Goal: Information Seeking & Learning: Learn about a topic

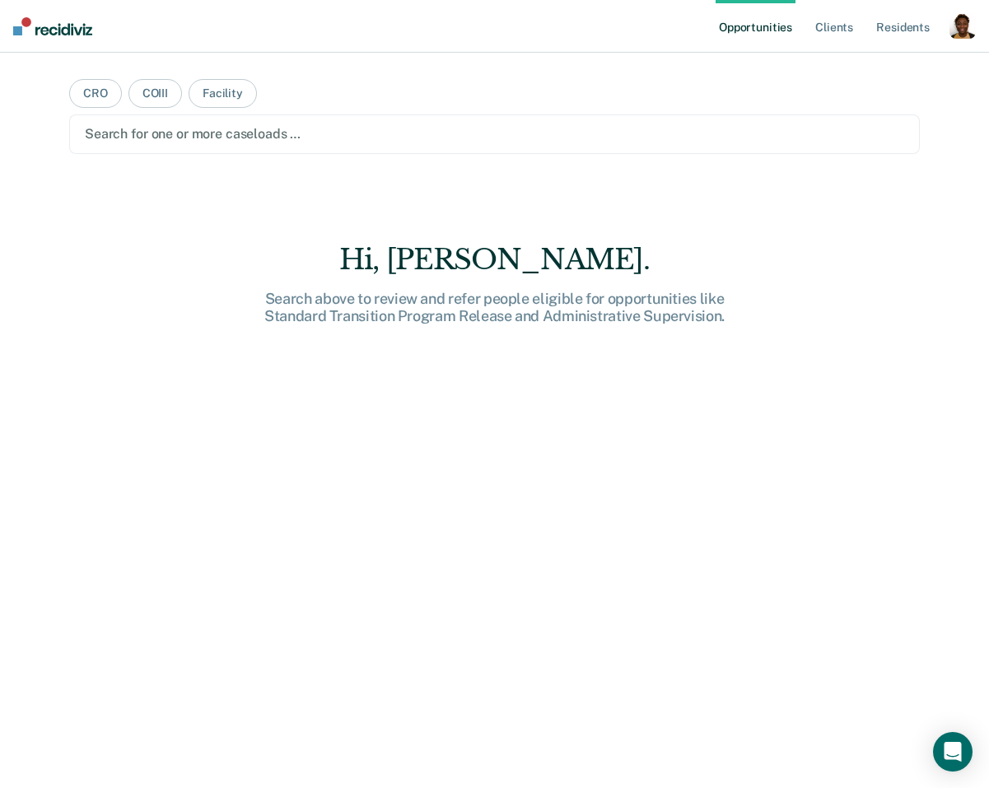
drag, startPoint x: 961, startPoint y: 48, endPoint x: 957, endPoint y: 35, distance: 13.8
click at [961, 47] on div "Opportunities Client s Resident s Profile How it works Log Out" at bounding box center [845, 26] width 260 height 53
click at [957, 34] on div "button" at bounding box center [962, 25] width 26 height 26
click at [864, 66] on link "Profile" at bounding box center [896, 67] width 133 height 14
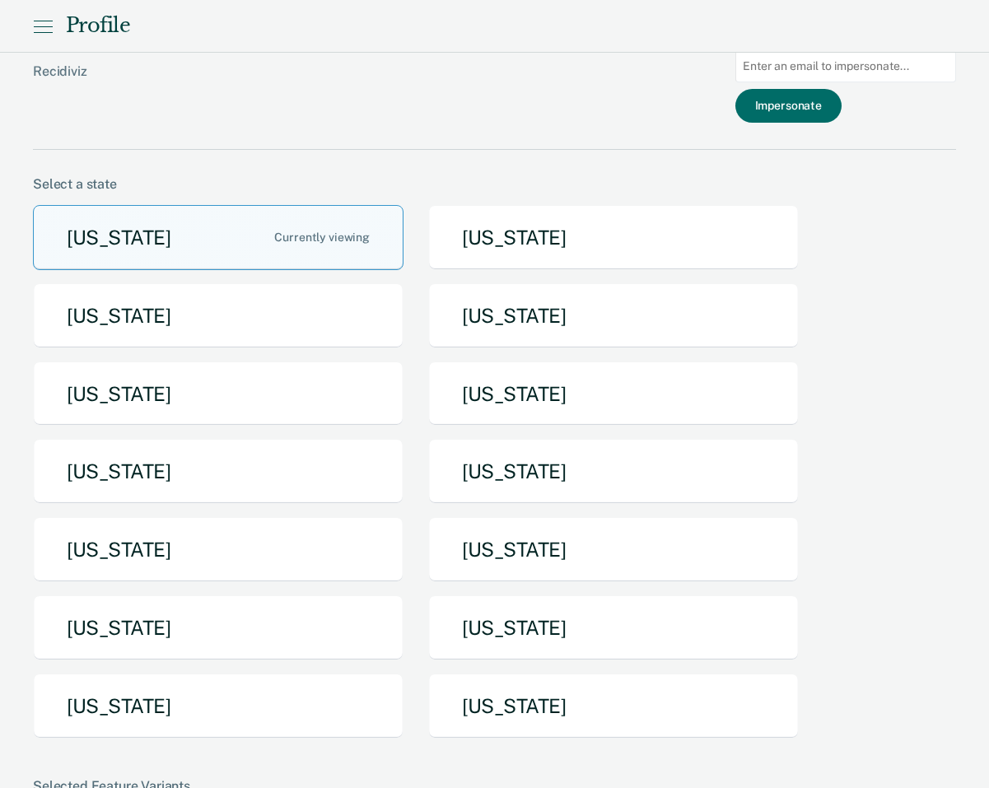
click at [264, 680] on button "[US_STATE]" at bounding box center [218, 705] width 370 height 65
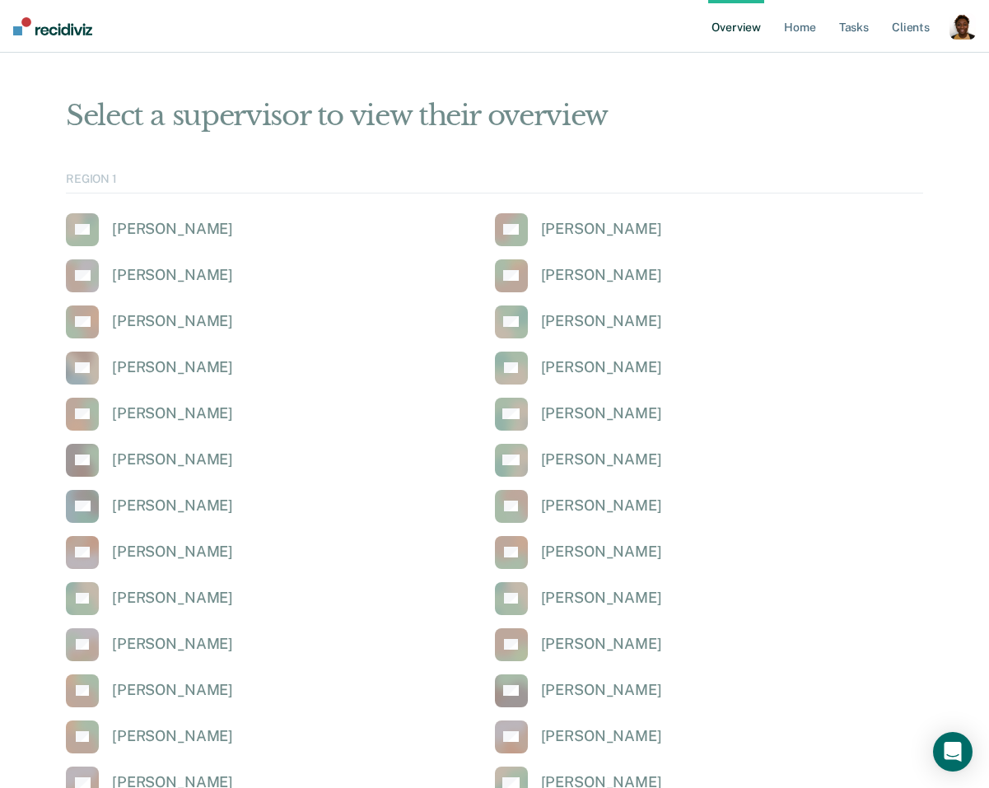
drag, startPoint x: 956, startPoint y: 32, endPoint x: 882, endPoint y: 98, distance: 99.7
click at [956, 32] on div "button" at bounding box center [962, 26] width 26 height 26
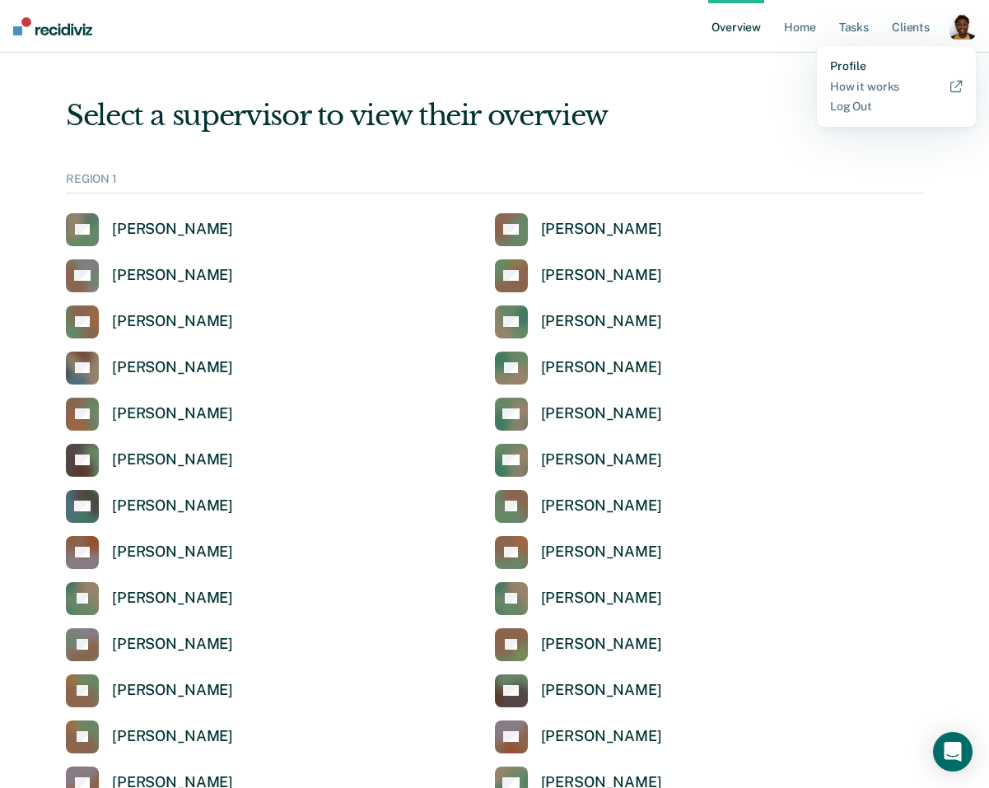
click at [856, 67] on link "Profile" at bounding box center [896, 66] width 133 height 14
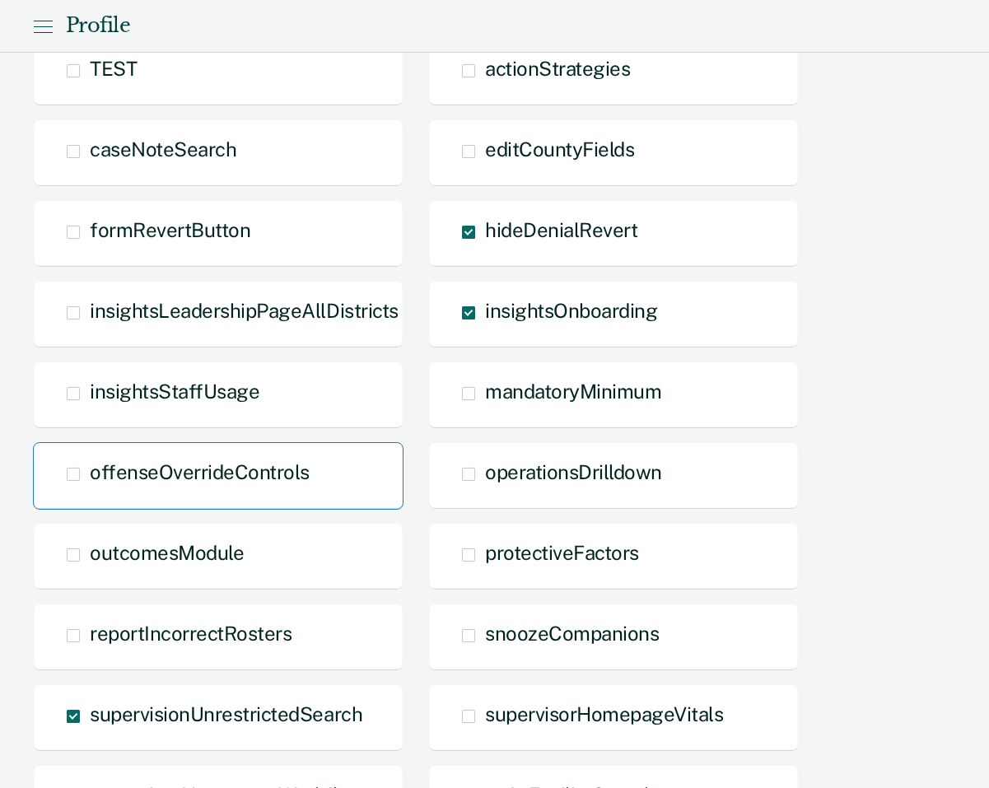
scroll to position [770, 0]
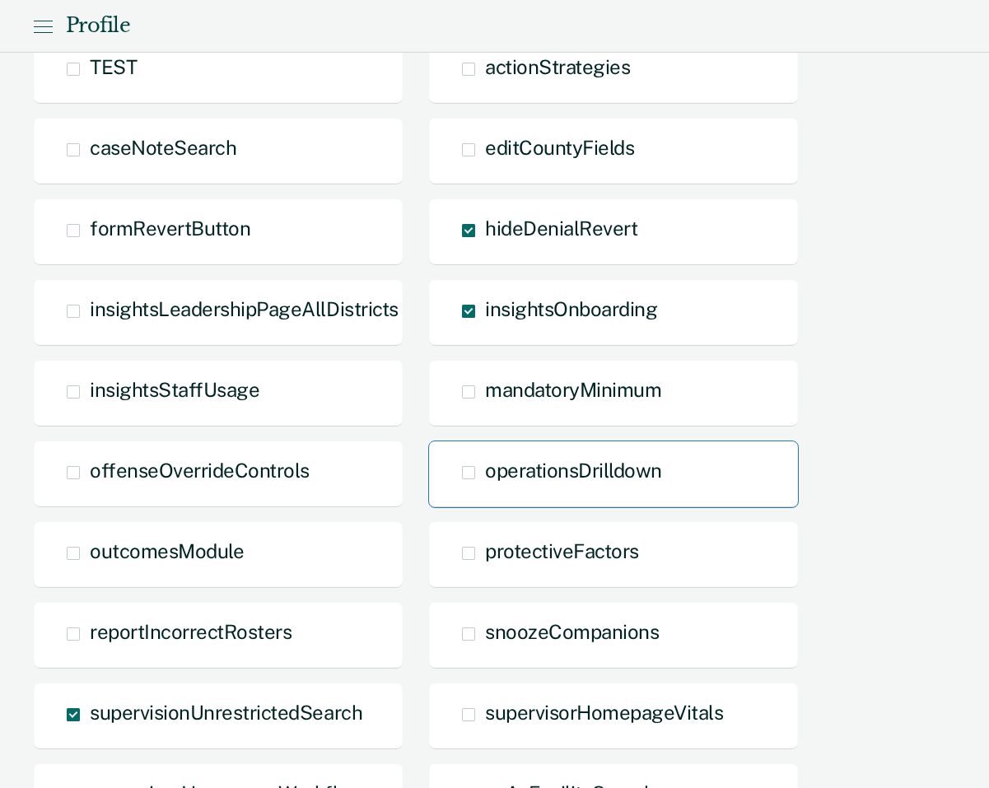
click at [498, 468] on span "operationsDrilldown" at bounding box center [573, 469] width 177 height 23
click at [485, 485] on input "operationsDrilldown" at bounding box center [485, 485] width 0 height 0
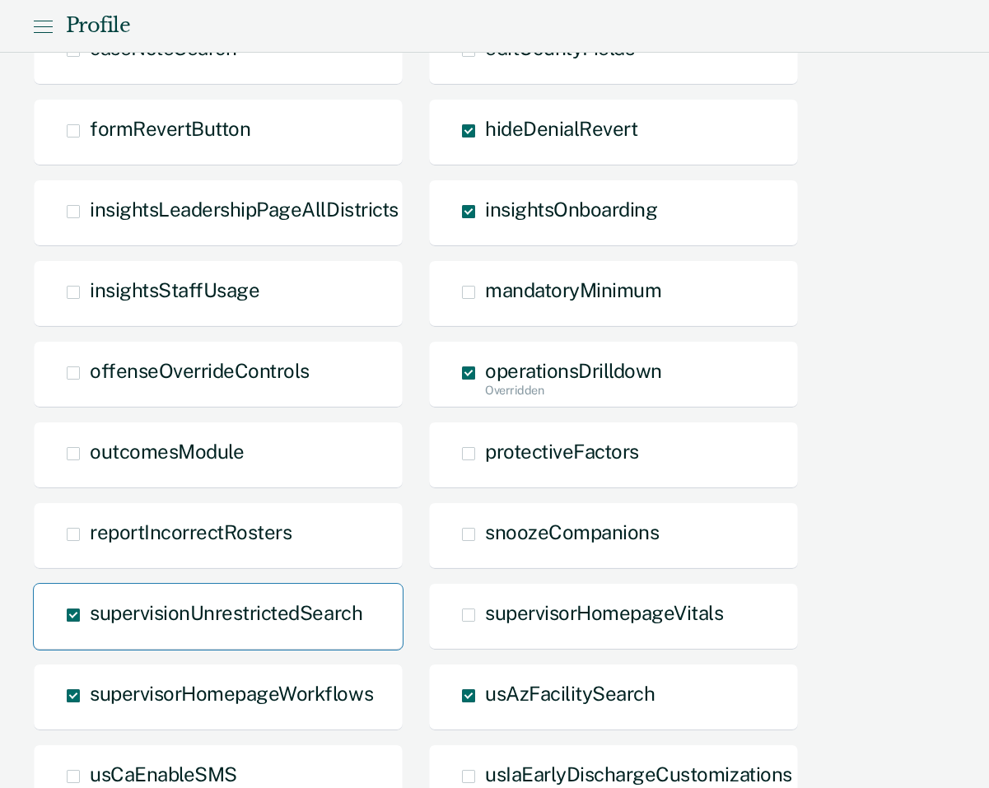
scroll to position [998, 0]
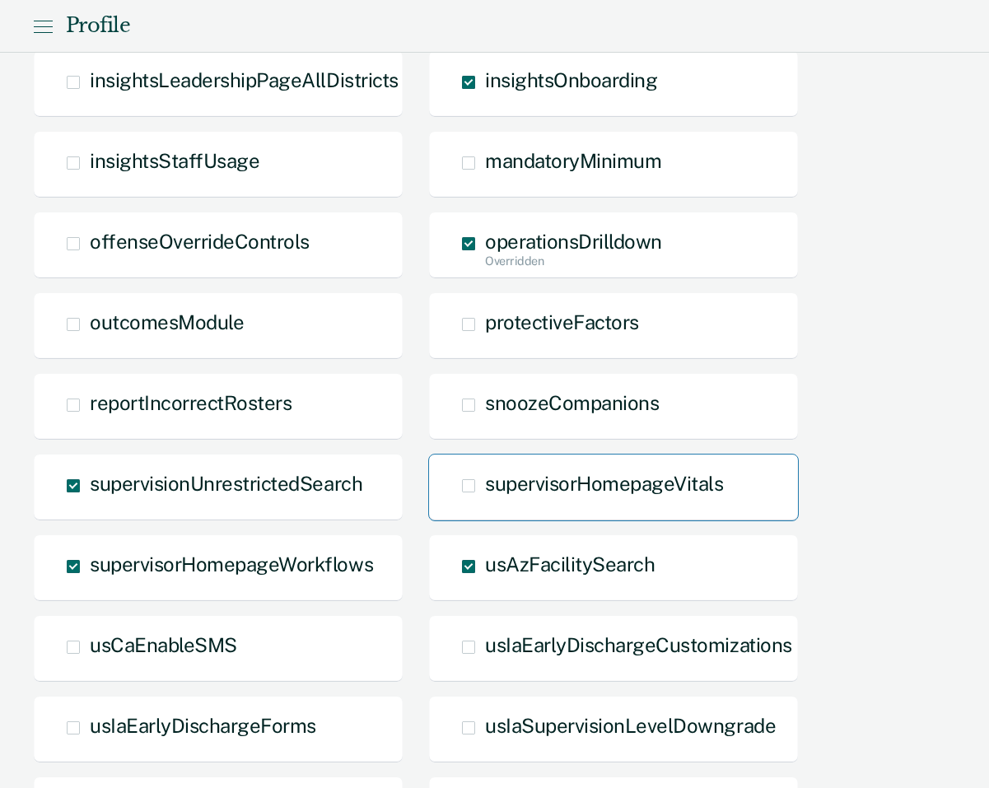
click at [508, 489] on span "supervisorHomepageVitals" at bounding box center [604, 483] width 238 height 23
click at [485, 498] on input "supervisorHomepageVitals" at bounding box center [485, 498] width 0 height 0
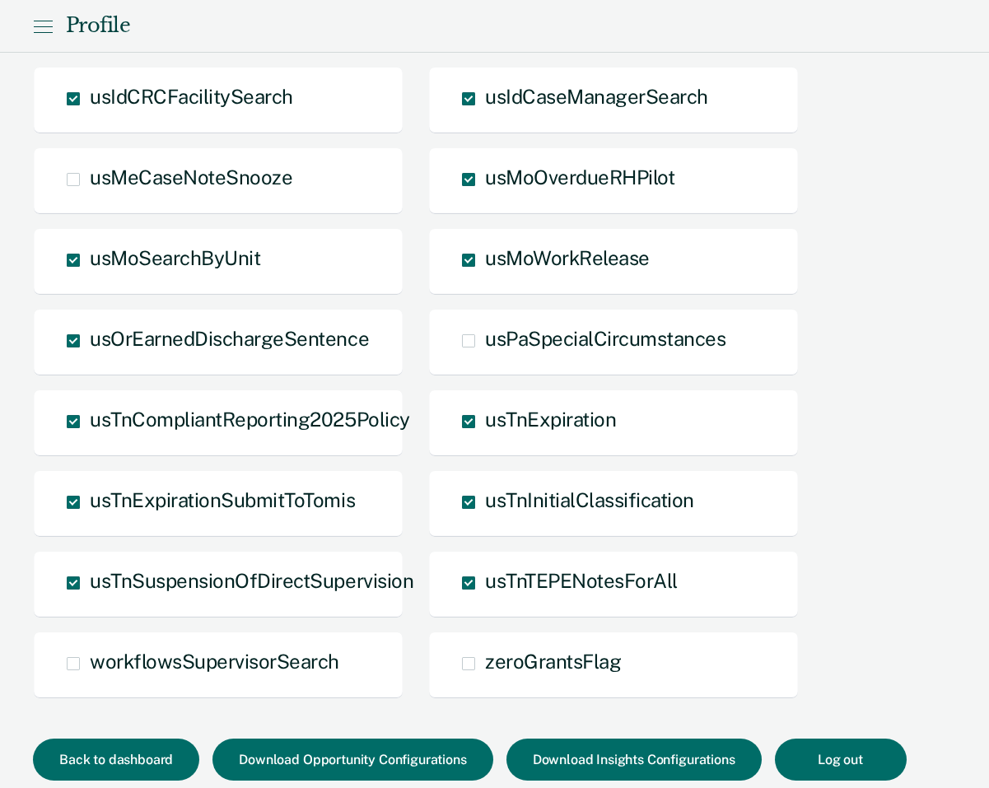
scroll to position [1767, 0]
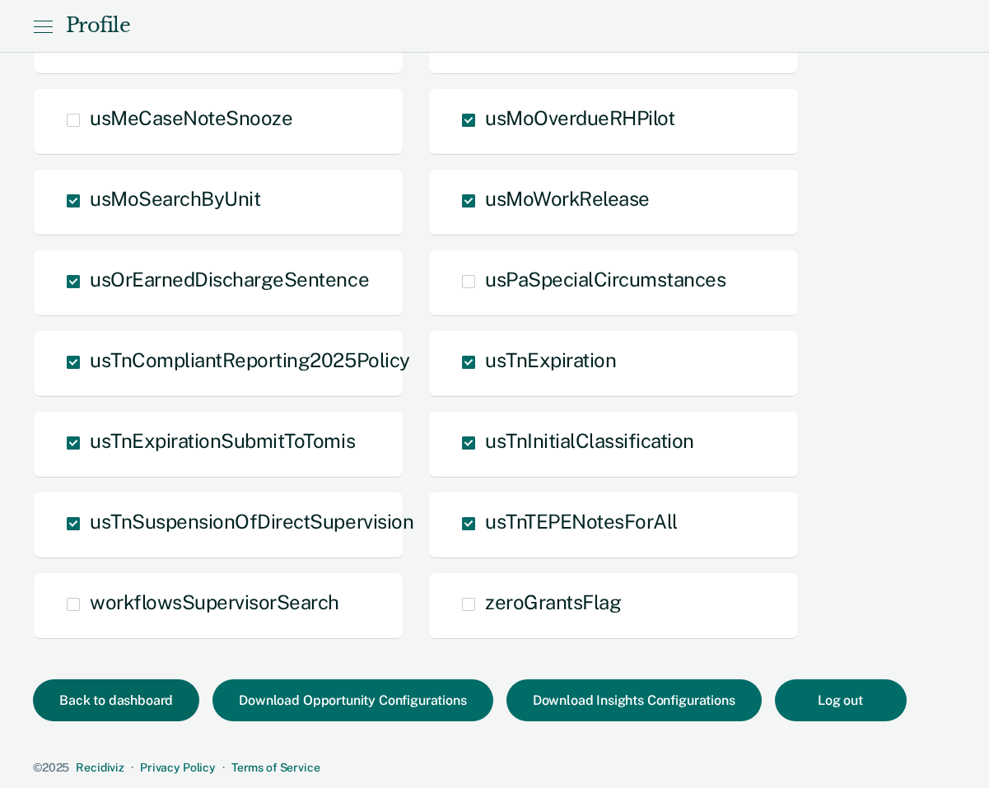
click at [171, 709] on button "Back to dashboard" at bounding box center [116, 700] width 166 height 42
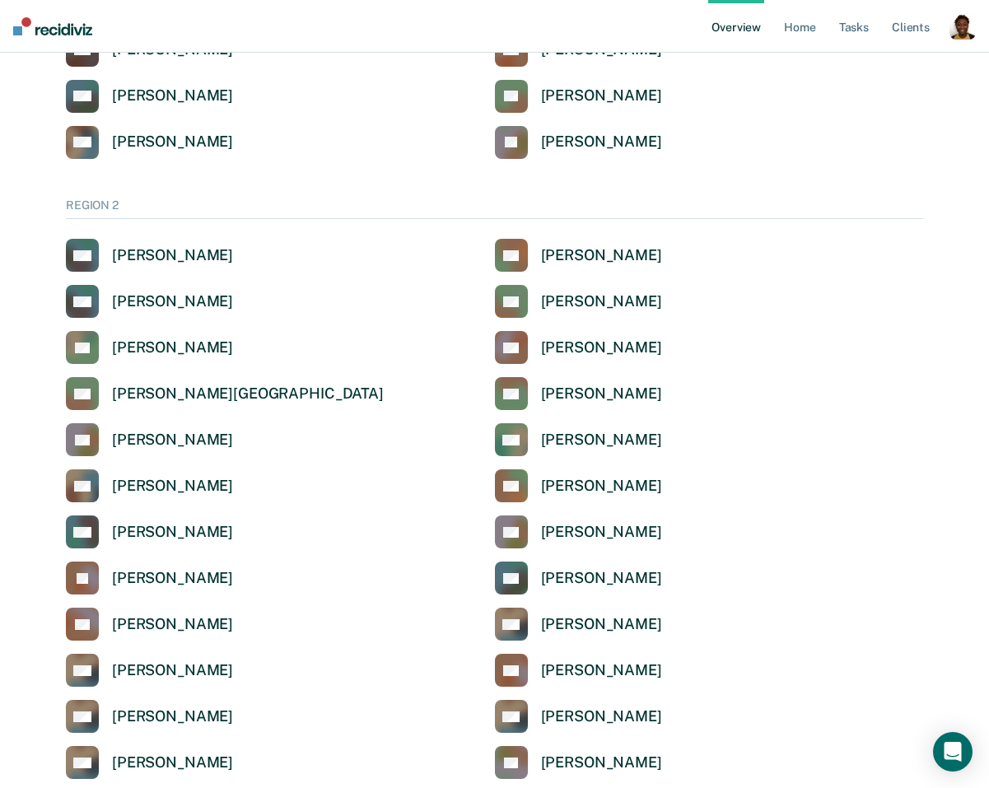
scroll to position [1054, 0]
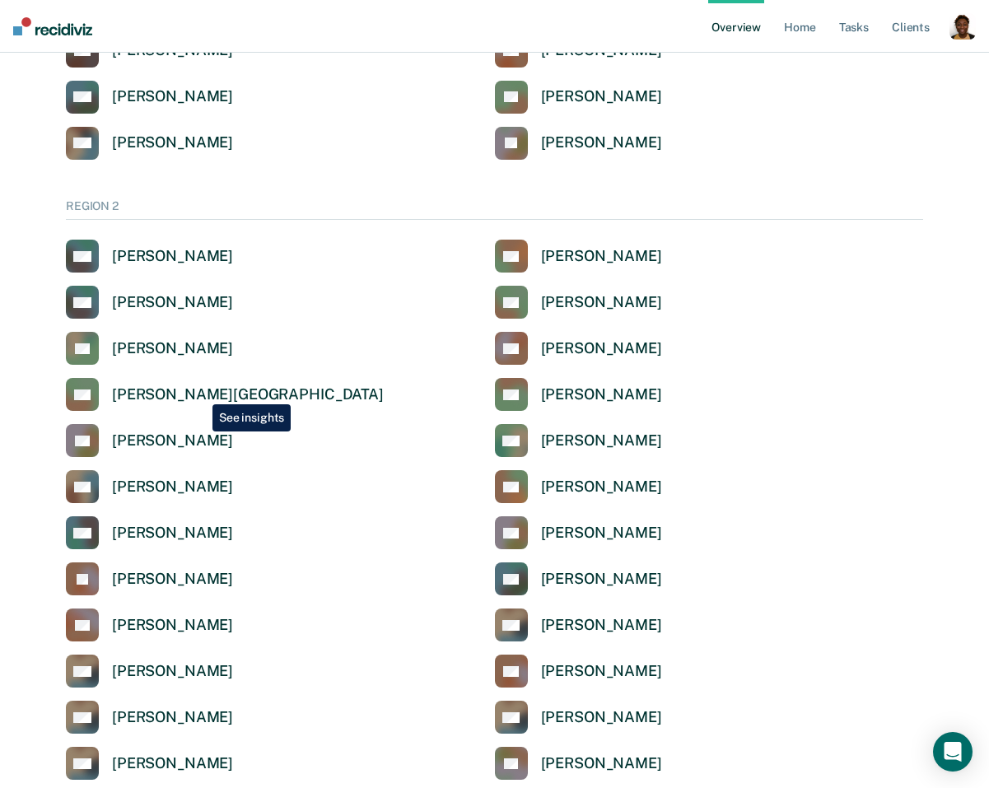
click at [201, 392] on div "Audra Wellington" at bounding box center [248, 394] width 272 height 19
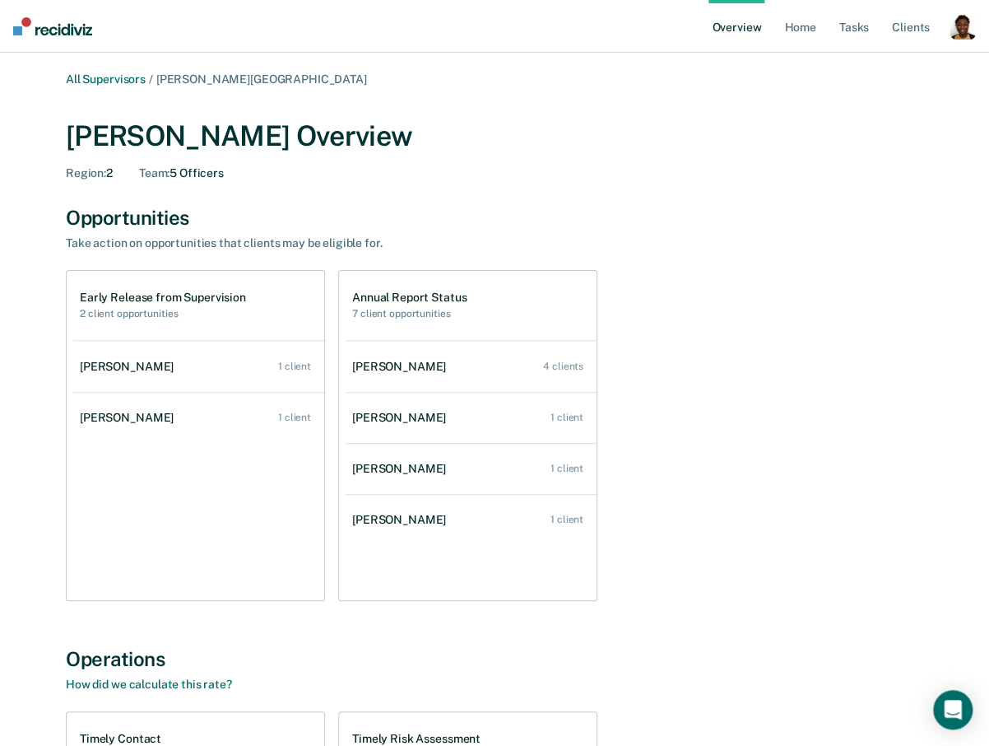
click at [434, 179] on div "Region : 2 Team : 5 Officers" at bounding box center [495, 173] width 858 height 14
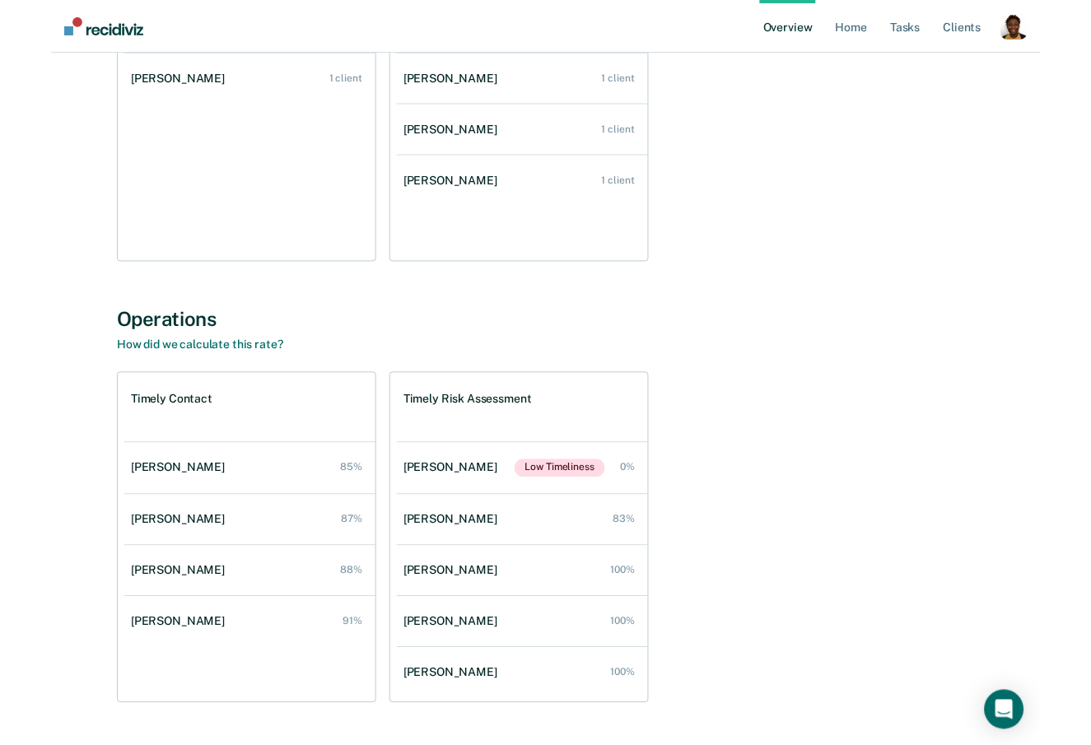
scroll to position [382, 0]
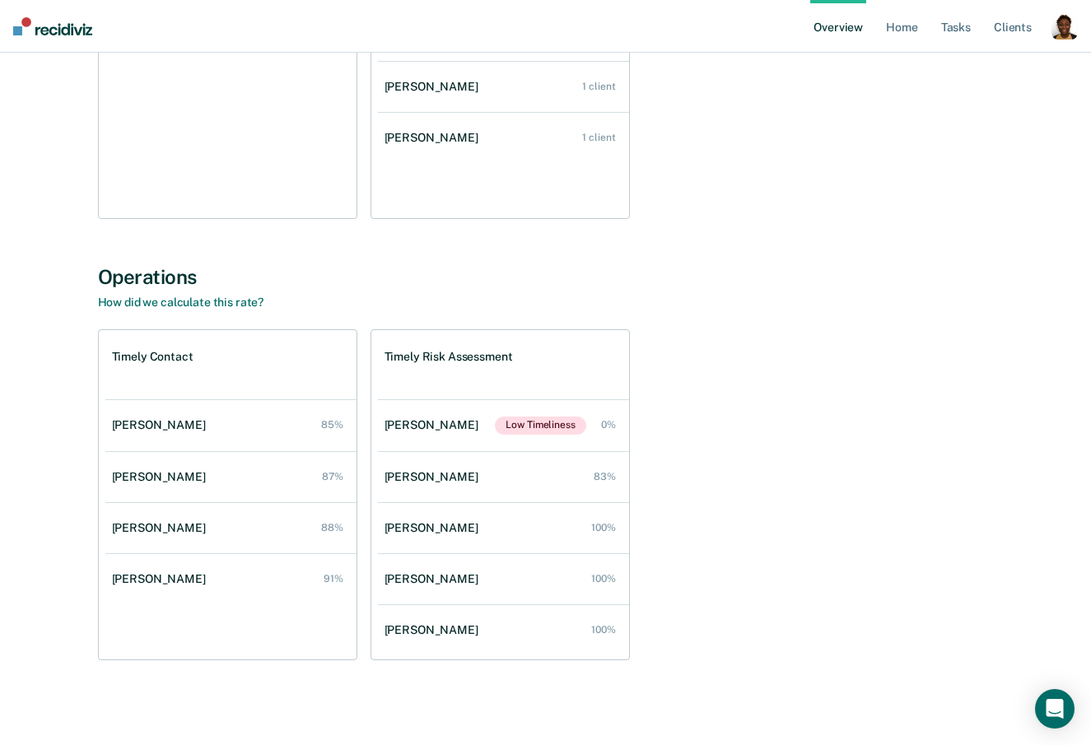
click at [790, 162] on div "Early Release from Supervision 2 client opportunities Catherine Johnson 1 clien…" at bounding box center [546, 53] width 896 height 331
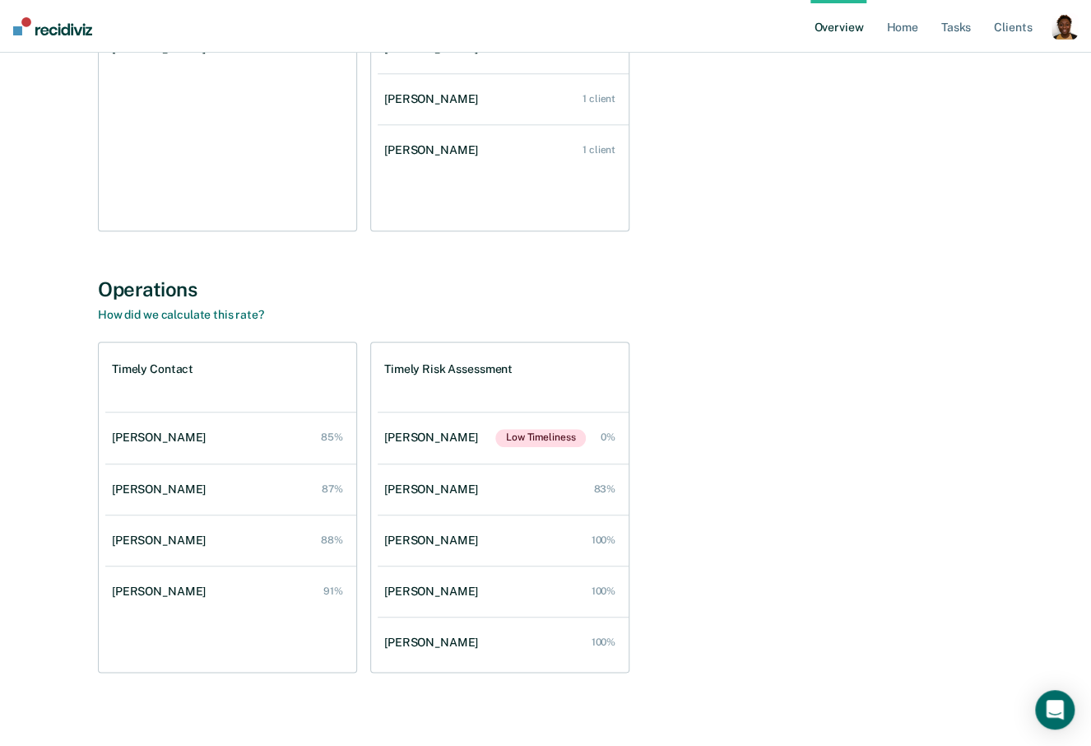
scroll to position [367, 0]
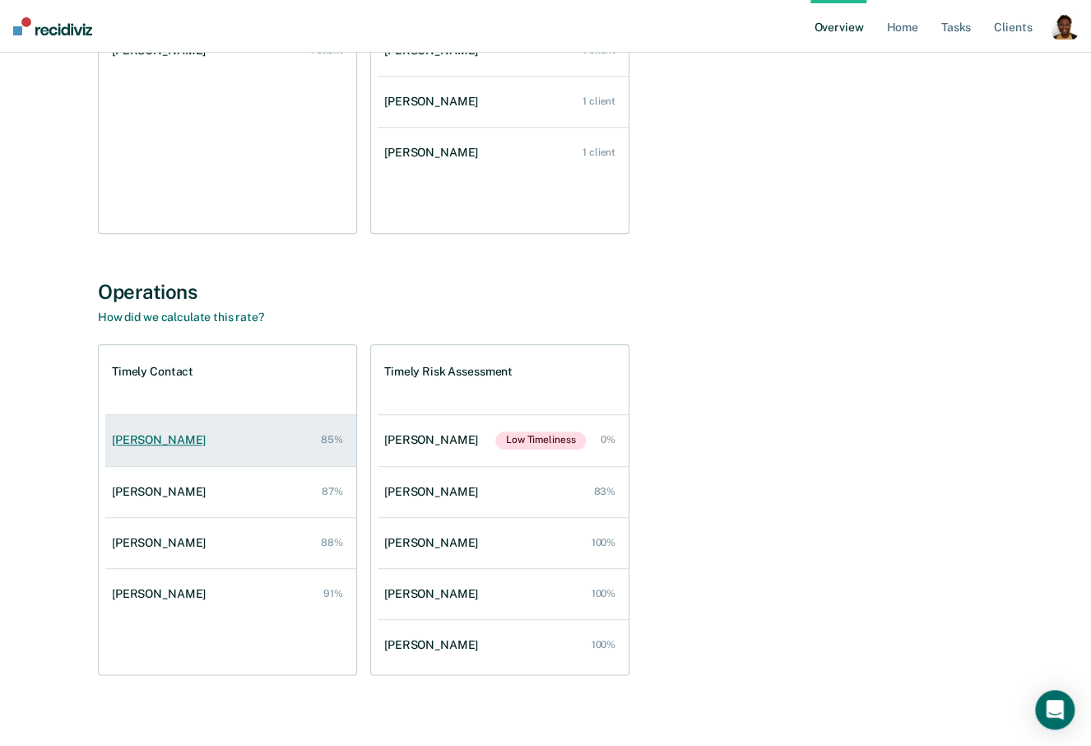
click at [193, 441] on div "Catherine Johnson" at bounding box center [162, 440] width 100 height 14
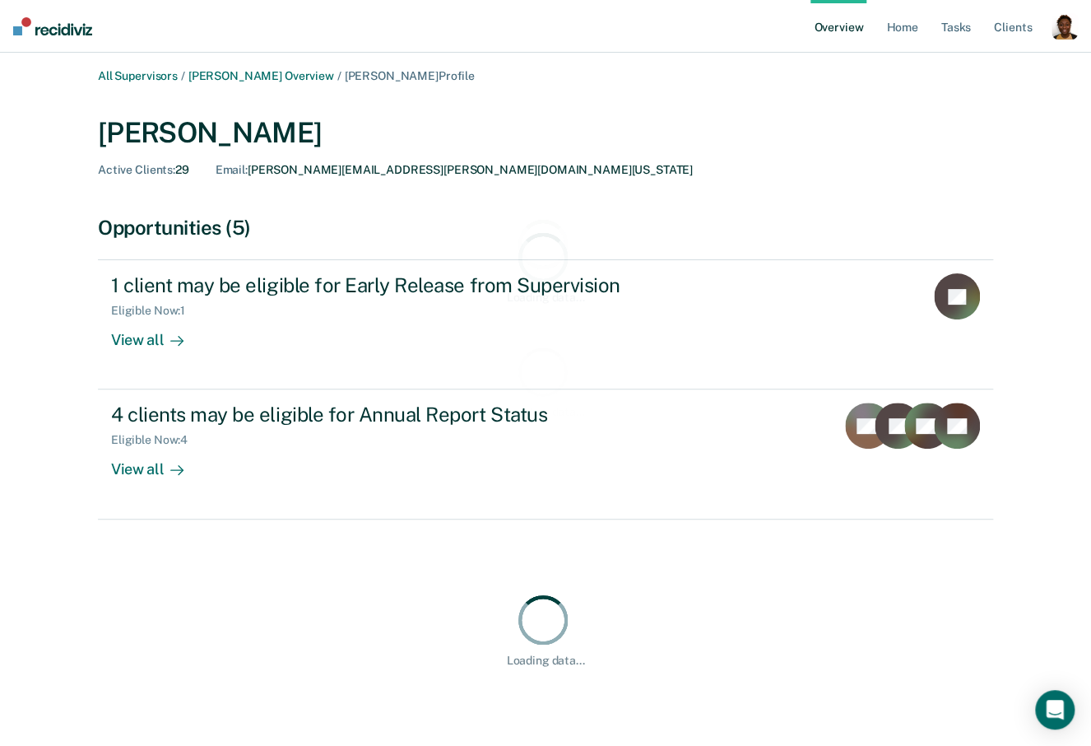
scroll to position [58, 0]
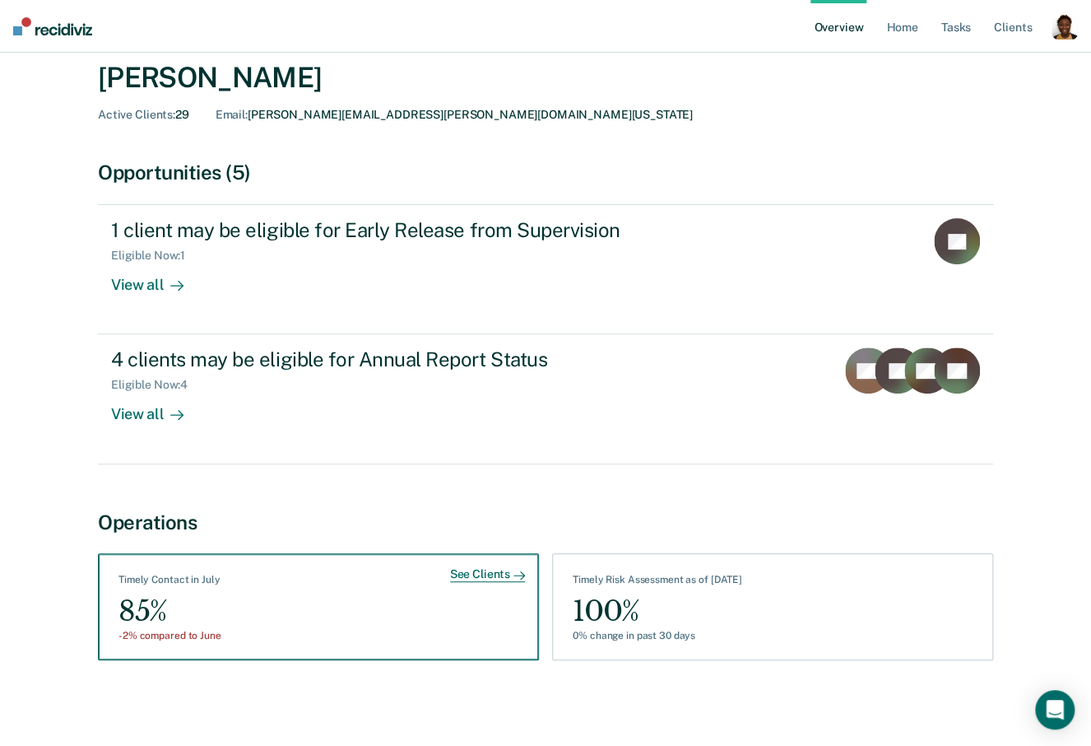
click at [347, 593] on div "See Clients Timely Contact in July 85% -2% compared to June" at bounding box center [318, 606] width 441 height 107
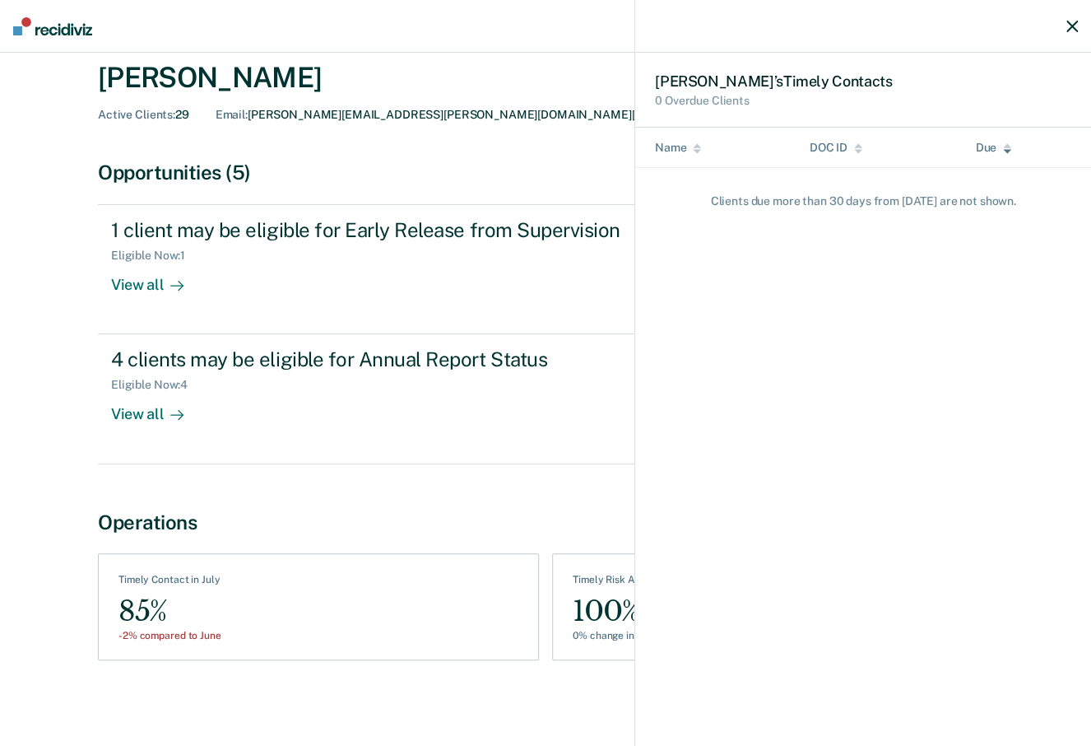
click at [988, 31] on icon "button" at bounding box center [1073, 27] width 12 height 12
